Goal: Task Accomplishment & Management: Complete application form

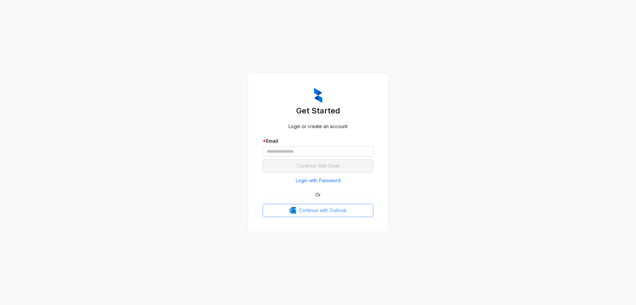
click at [300, 206] on span "Continue with Outlook" at bounding box center [323, 209] width 48 height 7
click at [327, 150] on input "text" at bounding box center [318, 151] width 111 height 11
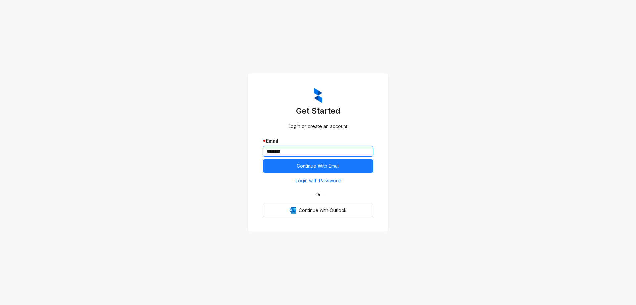
type input "********"
click at [307, 154] on input "********" at bounding box center [318, 151] width 111 height 11
